Goal: Information Seeking & Learning: Learn about a topic

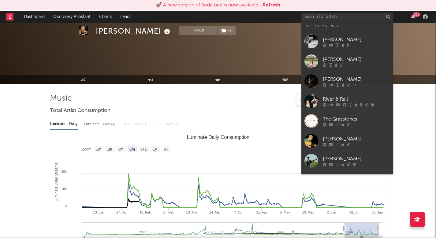
select select "6m"
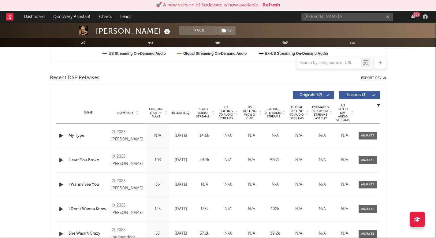
click at [343, 14] on input "[PERSON_NAME] k" at bounding box center [347, 17] width 92 height 8
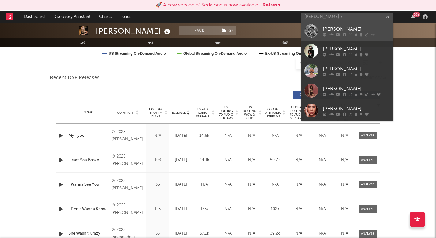
type input "[PERSON_NAME] k"
click at [341, 36] on div at bounding box center [356, 35] width 67 height 4
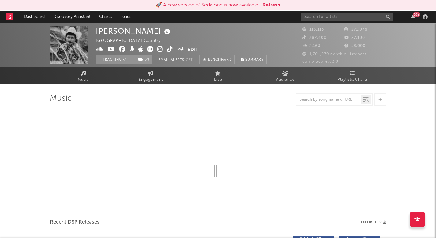
select select "6m"
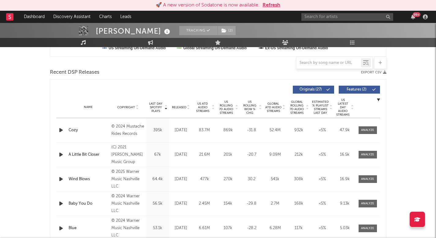
scroll to position [198, 0]
click at [227, 109] on span "US Rolling 7D Audio Streams" at bounding box center [226, 107] width 17 height 15
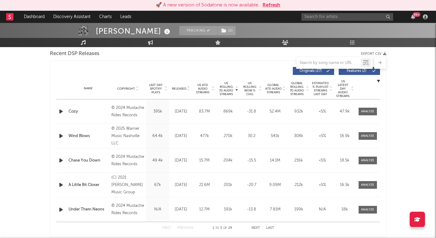
scroll to position [215, 0]
